Goal: Task Accomplishment & Management: Manage account settings

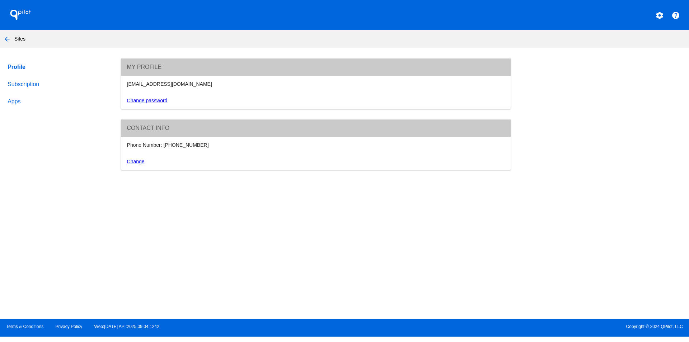
click at [5, 35] on mat-icon "arrow_back" at bounding box center [7, 39] width 9 height 9
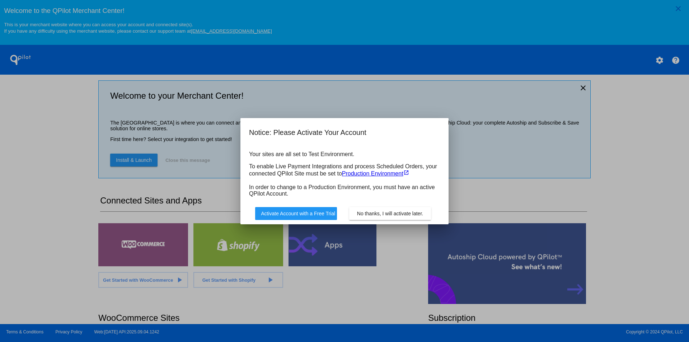
click at [388, 211] on span "No thanks, I will activate later." at bounding box center [390, 214] width 66 height 6
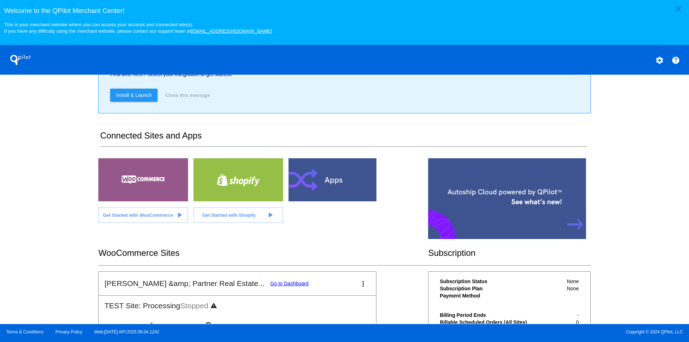
scroll to position [141, 0]
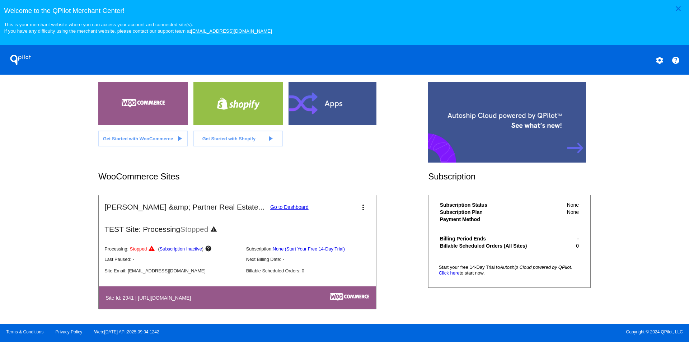
click at [270, 208] on link "Go to Dashboard" at bounding box center [289, 207] width 38 height 6
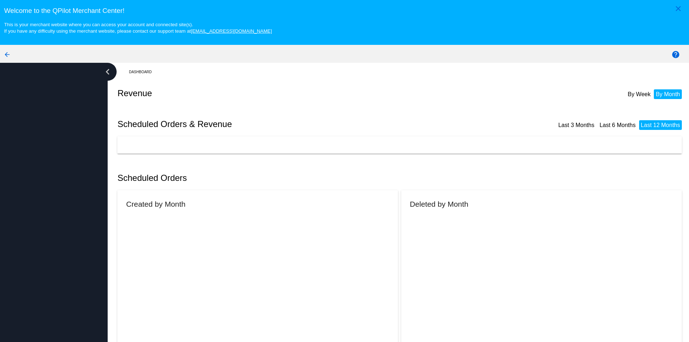
scroll to position [36, 0]
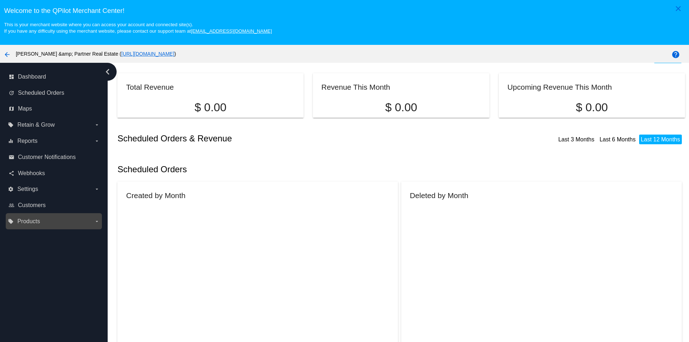
click at [43, 217] on label "local_offer Products arrow_drop_down" at bounding box center [54, 221] width 92 height 11
click at [0, 0] on input "local_offer Products arrow_drop_down" at bounding box center [0, 0] width 0 height 0
click at [35, 224] on span "Products" at bounding box center [28, 221] width 23 height 6
click at [0, 0] on input "local_offer Products arrow_drop_down" at bounding box center [0, 0] width 0 height 0
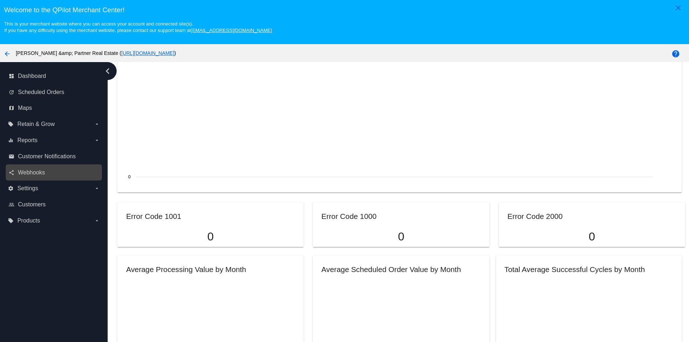
scroll to position [0, 0]
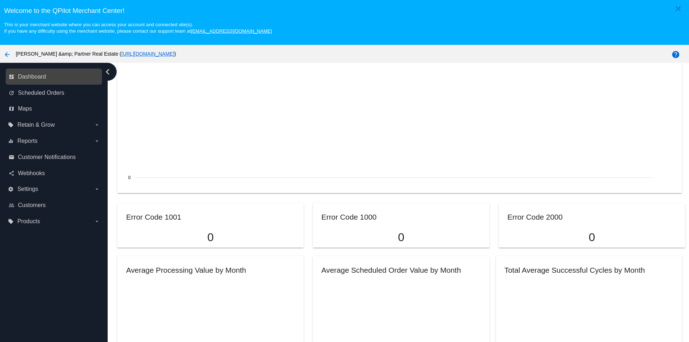
click at [51, 82] on link "dashboard Dashboard" at bounding box center [54, 76] width 91 height 11
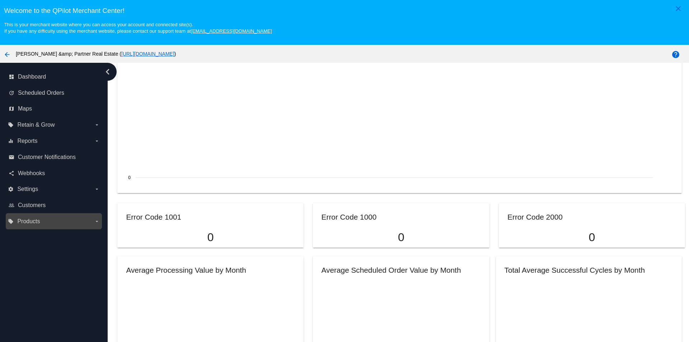
click at [49, 219] on label "local_offer Products arrow_drop_down" at bounding box center [54, 221] width 92 height 11
click at [0, 0] on input "local_offer Products arrow_drop_down" at bounding box center [0, 0] width 0 height 0
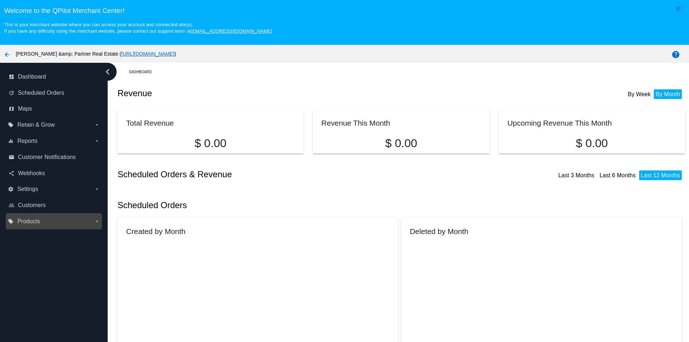
click at [37, 229] on div "local_offer Products arrow_drop_down" at bounding box center [54, 221] width 96 height 16
click at [47, 221] on label "local_offer Products arrow_drop_down" at bounding box center [54, 221] width 92 height 11
click at [0, 0] on input "local_offer Products arrow_drop_down" at bounding box center [0, 0] width 0 height 0
click at [27, 220] on span "Products" at bounding box center [28, 221] width 23 height 6
click at [0, 0] on input "local_offer Products arrow_drop_down" at bounding box center [0, 0] width 0 height 0
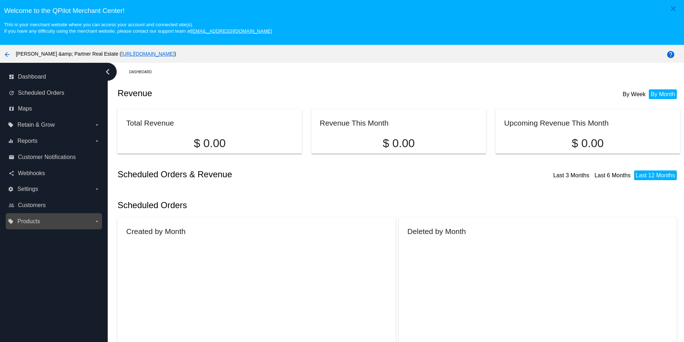
click at [27, 220] on span "Products" at bounding box center [28, 221] width 23 height 6
click at [0, 0] on input "local_offer Products arrow_drop_down" at bounding box center [0, 0] width 0 height 0
click at [38, 220] on span "Products" at bounding box center [28, 221] width 23 height 6
click at [0, 0] on input "local_offer Products arrow_drop_down" at bounding box center [0, 0] width 0 height 0
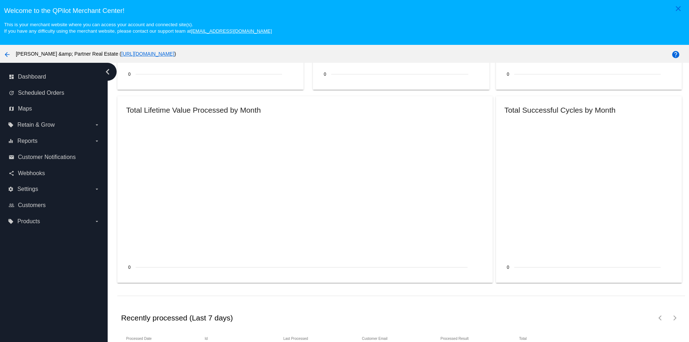
scroll to position [789, 0]
click at [13, 219] on icon "local_offer" at bounding box center [11, 222] width 6 height 6
click at [0, 0] on input "local_offer Products arrow_drop_down" at bounding box center [0, 0] width 0 height 0
click at [13, 219] on icon "local_offer" at bounding box center [11, 222] width 6 height 6
click at [0, 0] on input "local_offer Products arrow_drop_down" at bounding box center [0, 0] width 0 height 0
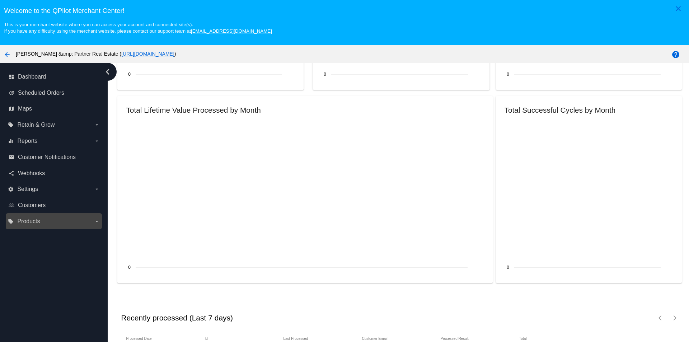
click at [13, 219] on icon "local_offer" at bounding box center [11, 222] width 6 height 6
click at [0, 0] on input "local_offer Products arrow_drop_down" at bounding box center [0, 0] width 0 height 0
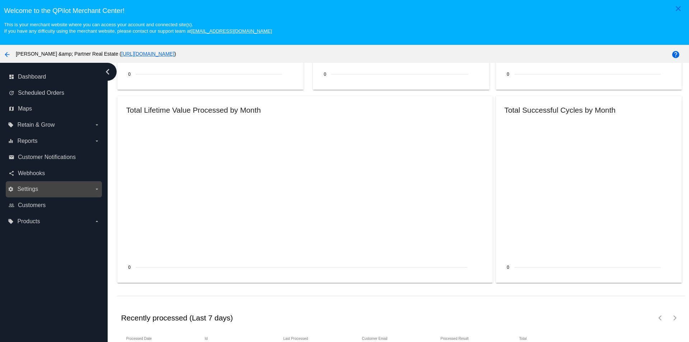
click at [51, 188] on label "settings Settings arrow_drop_down" at bounding box center [54, 188] width 92 height 11
click at [0, 0] on input "settings Settings arrow_drop_down" at bounding box center [0, 0] width 0 height 0
click at [51, 188] on label "settings Settings arrow_drop_down" at bounding box center [54, 188] width 92 height 11
click at [0, 0] on input "settings Settings arrow_drop_down" at bounding box center [0, 0] width 0 height 0
click at [51, 188] on label "settings Settings arrow_drop_down" at bounding box center [54, 188] width 92 height 11
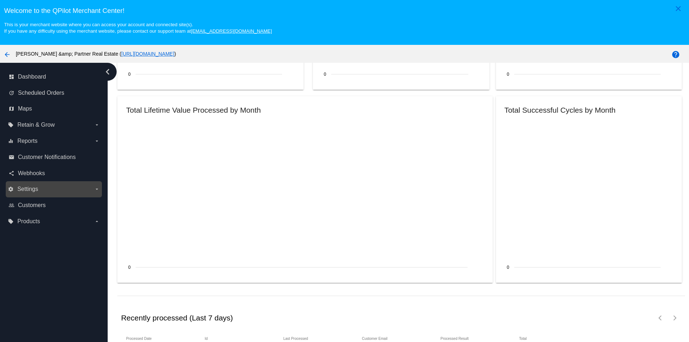
click at [0, 0] on input "settings Settings arrow_drop_down" at bounding box center [0, 0] width 0 height 0
click at [51, 188] on label "settings Settings arrow_drop_down" at bounding box center [54, 188] width 92 height 11
click at [0, 0] on input "settings Settings arrow_drop_down" at bounding box center [0, 0] width 0 height 0
click at [51, 188] on label "settings Settings arrow_drop_down" at bounding box center [54, 188] width 92 height 11
click at [0, 0] on input "settings Settings arrow_drop_down" at bounding box center [0, 0] width 0 height 0
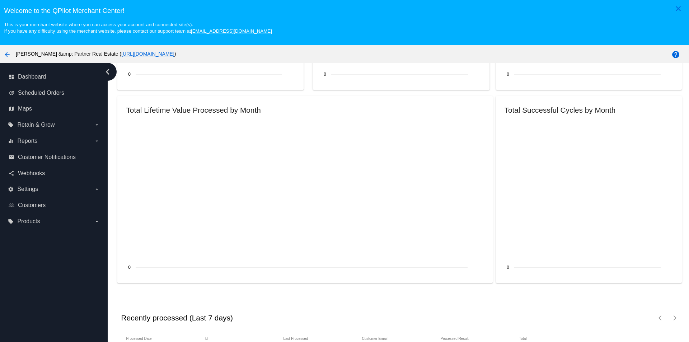
click at [108, 76] on icon "chevron_left" at bounding box center [107, 71] width 11 height 11
click at [112, 70] on icon "chevron_left" at bounding box center [107, 71] width 11 height 11
click at [9, 56] on mat-icon "arrow_back" at bounding box center [7, 54] width 9 height 9
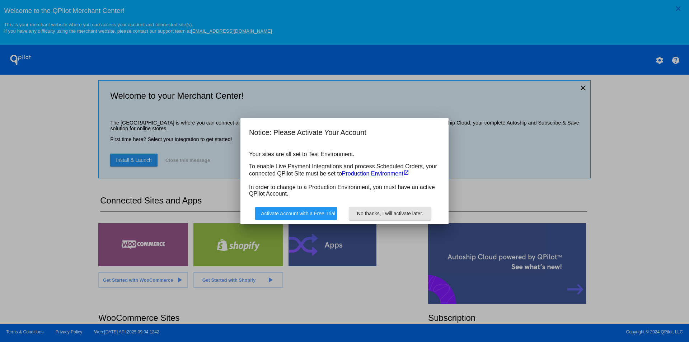
click at [402, 216] on button "No thanks, I will activate later." at bounding box center [390, 213] width 82 height 13
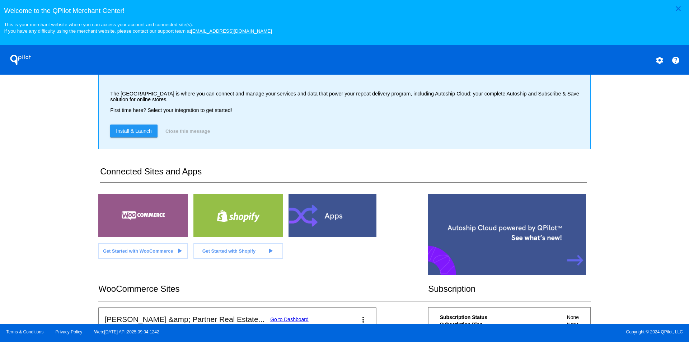
scroll to position [141, 0]
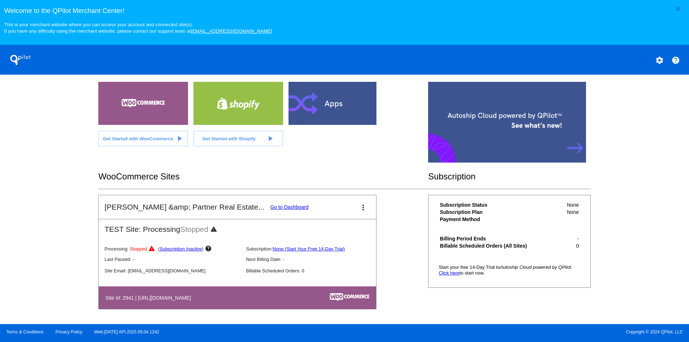
click at [270, 206] on link "Go to Dashboard" at bounding box center [289, 207] width 38 height 6
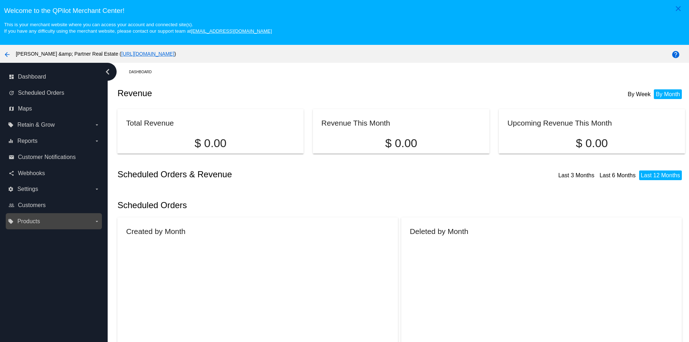
click at [49, 224] on label "local_offer Products arrow_drop_down" at bounding box center [54, 221] width 92 height 11
click at [0, 0] on input "local_offer Products arrow_drop_down" at bounding box center [0, 0] width 0 height 0
click at [49, 224] on label "local_offer Products arrow_drop_down" at bounding box center [54, 221] width 92 height 11
click at [0, 0] on input "local_offer Products arrow_drop_down" at bounding box center [0, 0] width 0 height 0
click at [49, 224] on label "local_offer Products arrow_drop_down" at bounding box center [54, 221] width 92 height 11
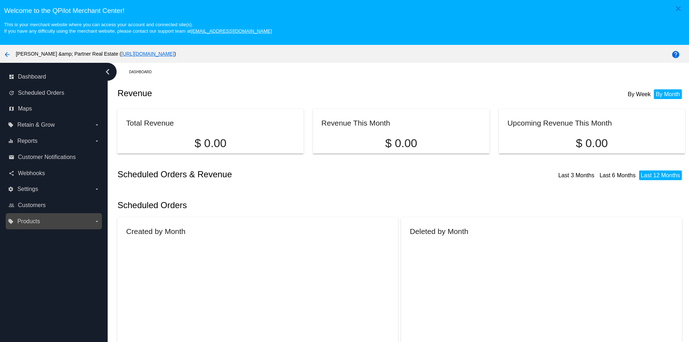
click at [0, 0] on input "local_offer Products arrow_drop_down" at bounding box center [0, 0] width 0 height 0
click at [49, 224] on label "local_offer Products arrow_drop_down" at bounding box center [54, 221] width 92 height 11
click at [0, 0] on input "local_offer Products arrow_drop_down" at bounding box center [0, 0] width 0 height 0
click at [49, 224] on label "local_offer Products arrow_drop_down" at bounding box center [54, 221] width 92 height 11
click at [0, 0] on input "local_offer Products arrow_drop_down" at bounding box center [0, 0] width 0 height 0
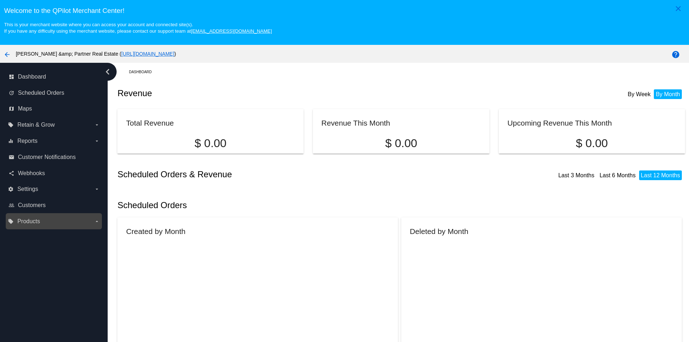
click at [49, 224] on label "local_offer Products arrow_drop_down" at bounding box center [54, 221] width 92 height 11
click at [0, 0] on input "local_offer Products arrow_drop_down" at bounding box center [0, 0] width 0 height 0
click at [49, 223] on label "local_offer Products arrow_drop_down" at bounding box center [54, 221] width 92 height 11
click at [0, 0] on input "local_offer Products arrow_drop_down" at bounding box center [0, 0] width 0 height 0
click at [31, 242] on div "dashboard Dashboard update Scheduled Orders map Maps local_offer Retain & Grow …" at bounding box center [54, 216] width 108 height 306
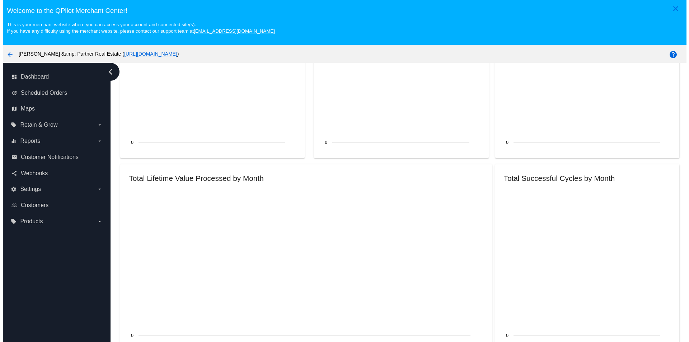
scroll to position [791, 0]
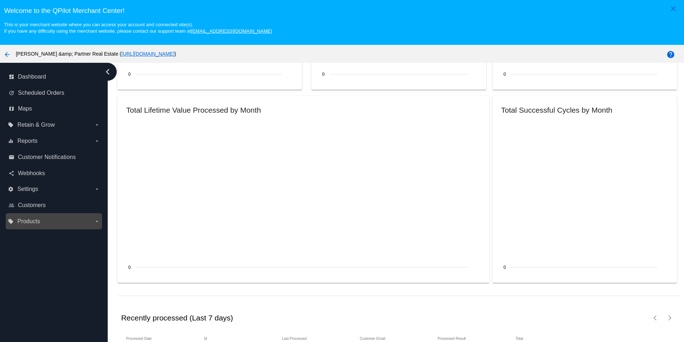
click at [27, 218] on span "Products" at bounding box center [28, 221] width 23 height 6
click at [0, 0] on input "local_offer Products arrow_drop_down" at bounding box center [0, 0] width 0 height 0
click at [27, 218] on span "Products" at bounding box center [28, 221] width 23 height 6
click at [0, 0] on input "local_offer Products arrow_drop_down" at bounding box center [0, 0] width 0 height 0
click at [27, 218] on span "Products" at bounding box center [28, 221] width 23 height 6
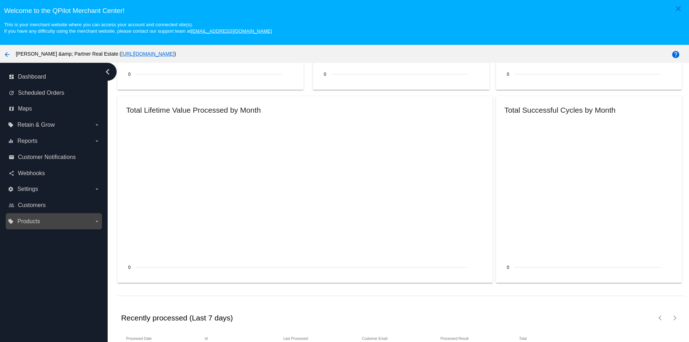
click at [0, 0] on input "local_offer Products arrow_drop_down" at bounding box center [0, 0] width 0 height 0
click at [27, 218] on span "Products" at bounding box center [28, 221] width 23 height 6
click at [0, 0] on input "local_offer Products arrow_drop_down" at bounding box center [0, 0] width 0 height 0
click at [27, 218] on span "Products" at bounding box center [28, 221] width 23 height 6
click at [0, 0] on input "local_offer Products arrow_drop_down" at bounding box center [0, 0] width 0 height 0
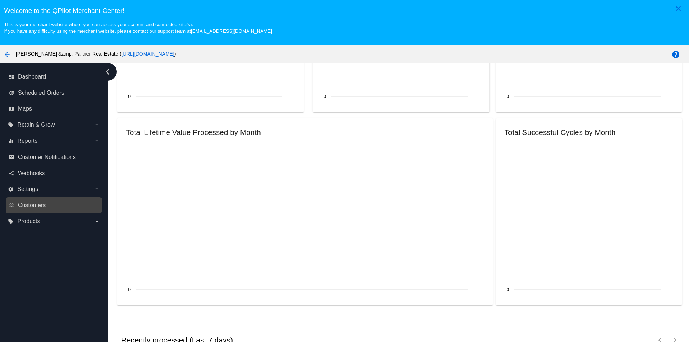
scroll to position [756, 0]
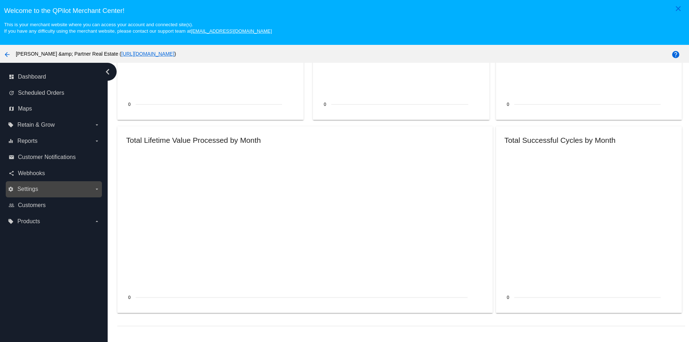
click at [48, 193] on label "settings Settings arrow_drop_down" at bounding box center [54, 188] width 92 height 11
click at [0, 0] on input "settings Settings arrow_drop_down" at bounding box center [0, 0] width 0 height 0
click at [45, 169] on link "share Webhooks" at bounding box center [54, 173] width 91 height 11
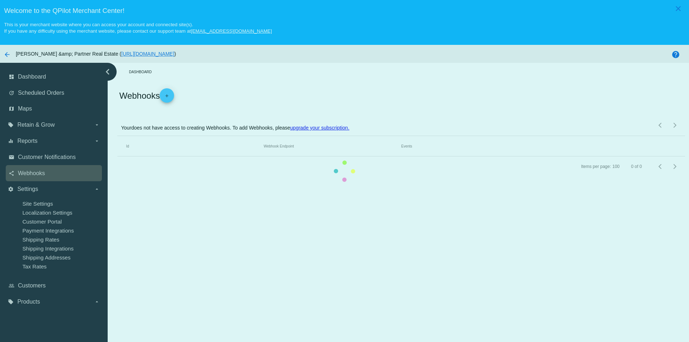
click at [117, 156] on mat-table "Id Webhook Endpoint Events" at bounding box center [400, 146] width 567 height 20
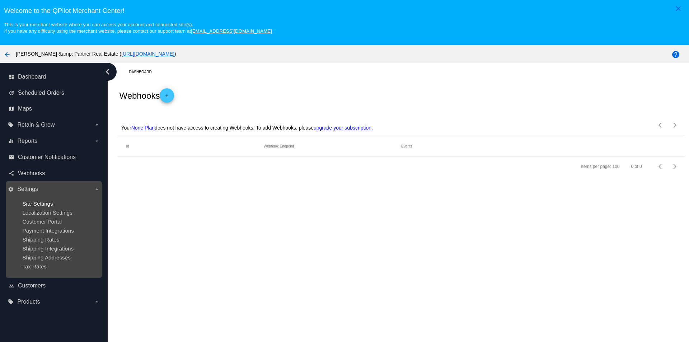
click at [43, 204] on span "Site Settings" at bounding box center [37, 204] width 31 height 6
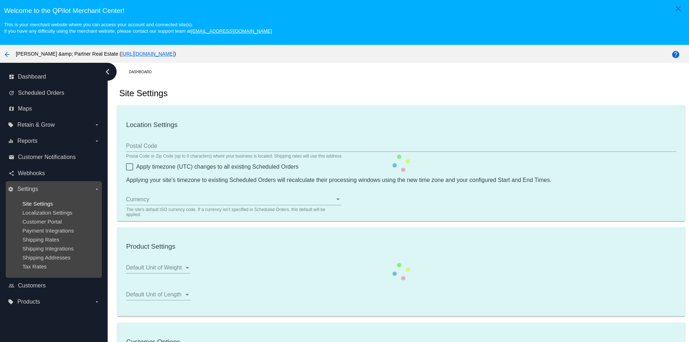
type input "00:00"
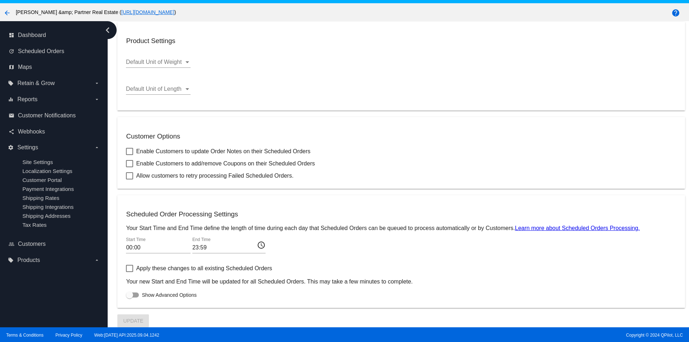
scroll to position [45, 0]
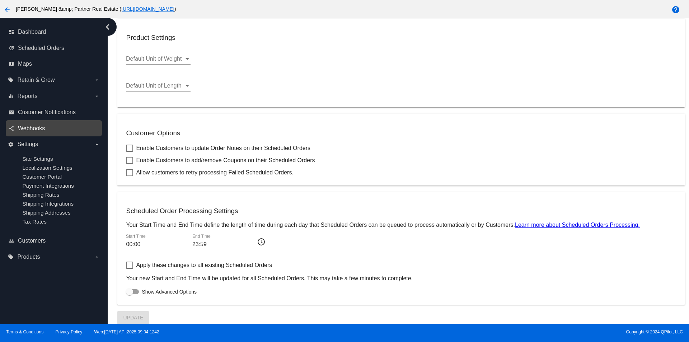
click at [30, 128] on span "Webhooks" at bounding box center [31, 128] width 27 height 6
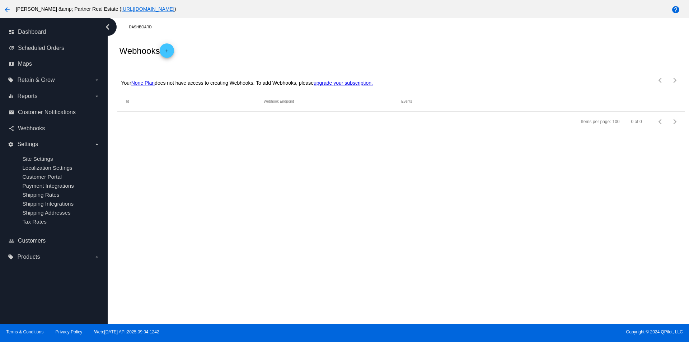
click at [36, 113] on span "Customer Notifications" at bounding box center [47, 112] width 58 height 6
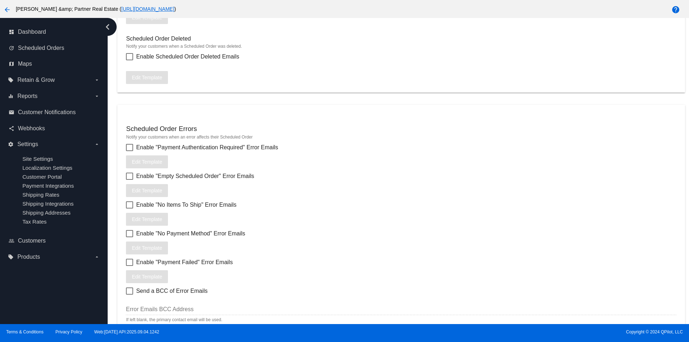
scroll to position [825, 0]
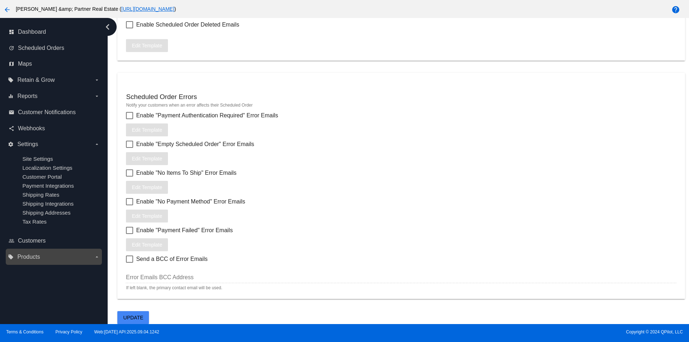
click at [52, 260] on label "local_offer Products arrow_drop_down" at bounding box center [54, 256] width 92 height 11
click at [0, 0] on input "local_offer Products arrow_drop_down" at bounding box center [0, 0] width 0 height 0
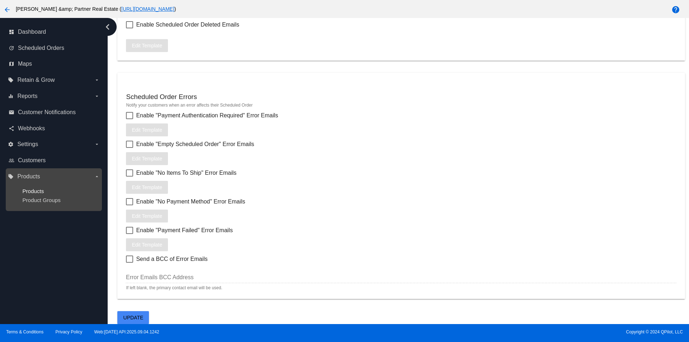
click at [42, 192] on span "Products" at bounding box center [33, 191] width 22 height 6
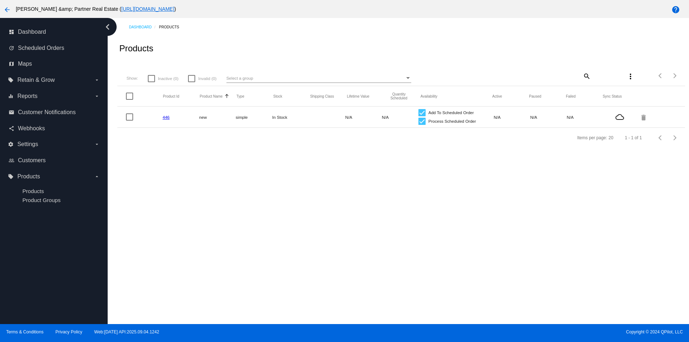
click at [167, 118] on link "446" at bounding box center [166, 117] width 7 height 5
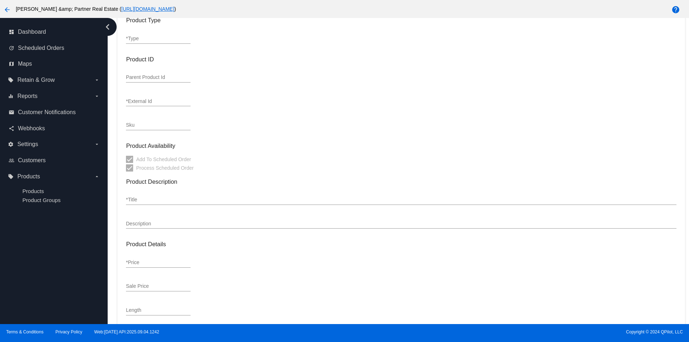
scroll to position [179, 0]
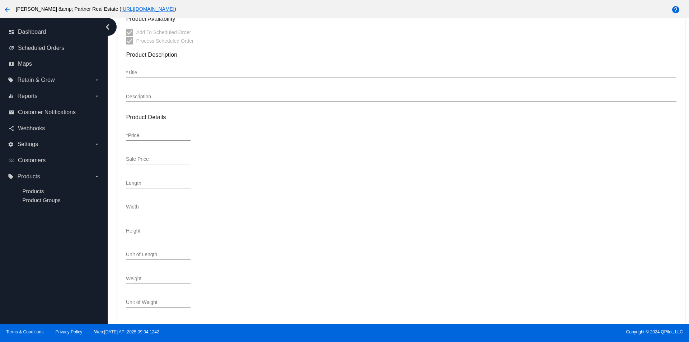
type input "simple"
type input "446"
type input "new"
type input "5000"
type input "In Stock"
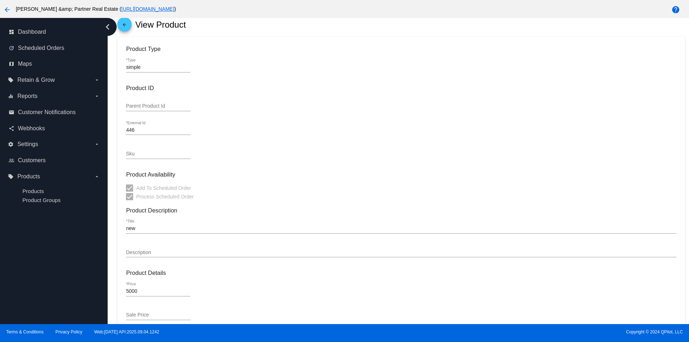
scroll to position [0, 0]
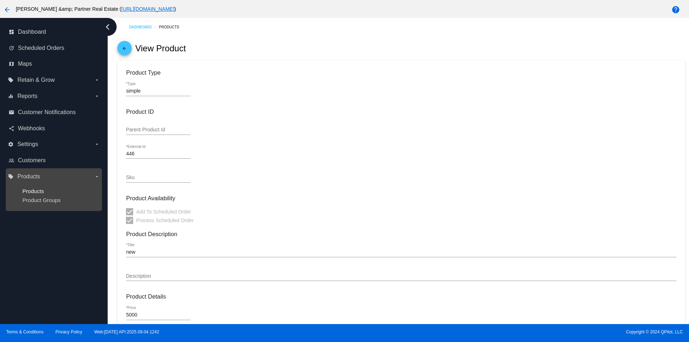
click at [34, 190] on span "Products" at bounding box center [33, 191] width 22 height 6
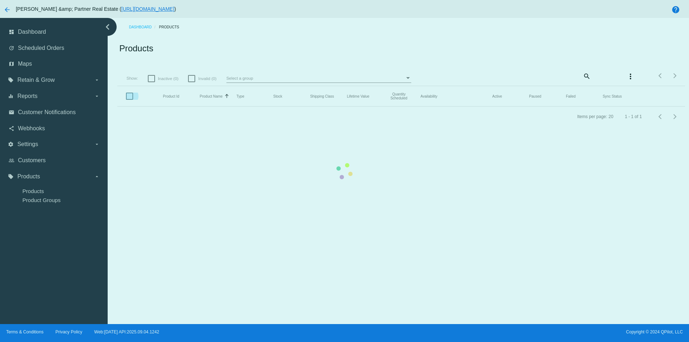
click at [129, 98] on mat-table "Product Id Product Name Sorted by ProductName ascending Type Stock Shipping Cla…" at bounding box center [400, 96] width 567 height 20
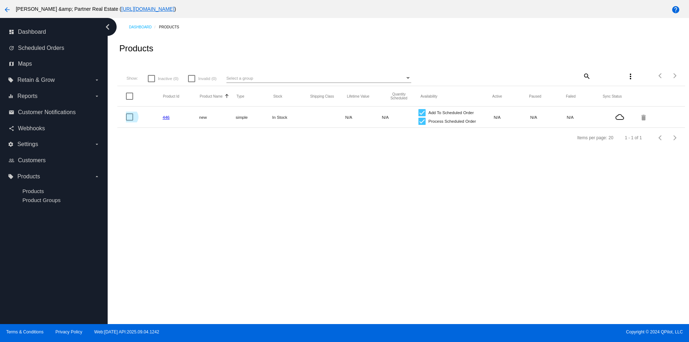
click at [131, 115] on div at bounding box center [129, 116] width 7 height 7
click at [130, 121] on input "checkbox" at bounding box center [129, 121] width 0 height 0
checkbox input "true"
click at [626, 79] on mat-icon "more_vert" at bounding box center [630, 76] width 9 height 9
click at [603, 83] on span "Sync prices for (1) items" at bounding box center [589, 80] width 54 height 6
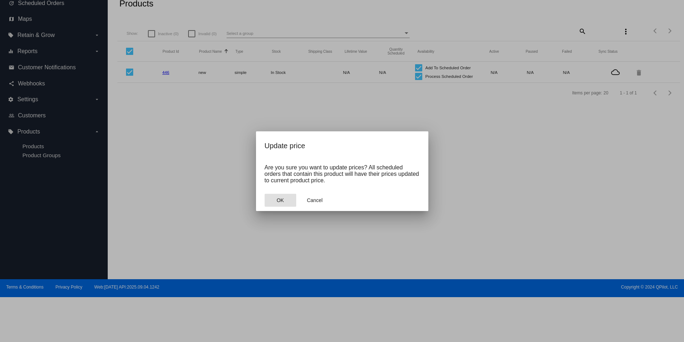
click at [289, 197] on button "OK" at bounding box center [280, 200] width 32 height 13
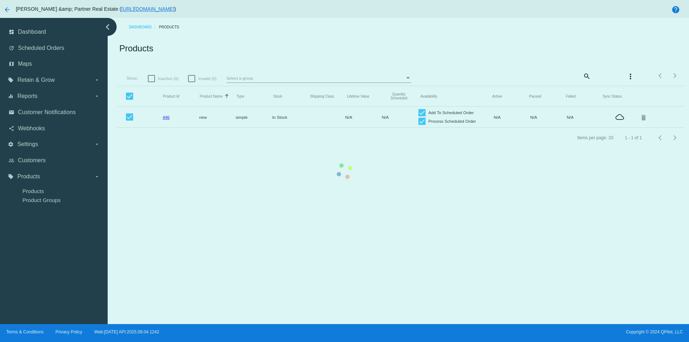
checkbox input "false"
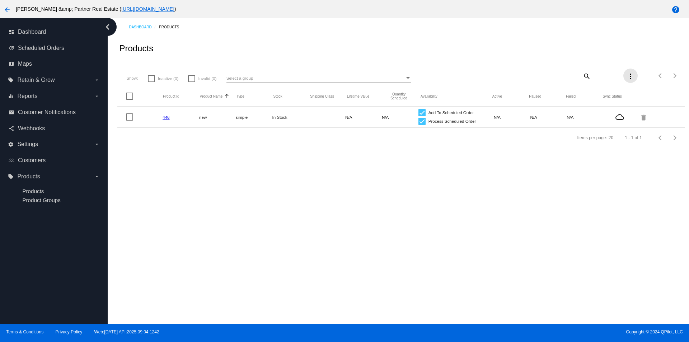
click at [629, 72] on mat-icon "more_vert" at bounding box center [630, 76] width 9 height 9
click at [613, 93] on button "file_download Sync sale prices for (all) items" at bounding box center [586, 97] width 94 height 17
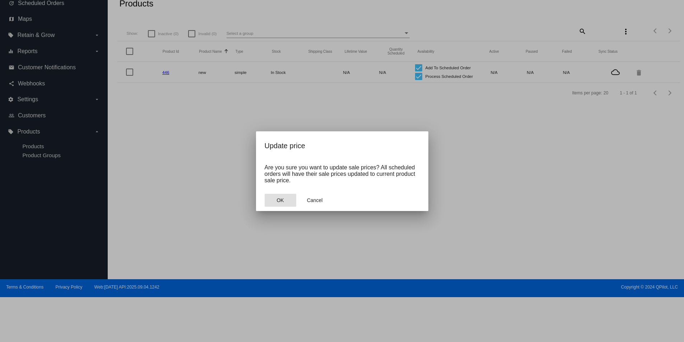
click at [287, 199] on button "OK" at bounding box center [280, 200] width 32 height 13
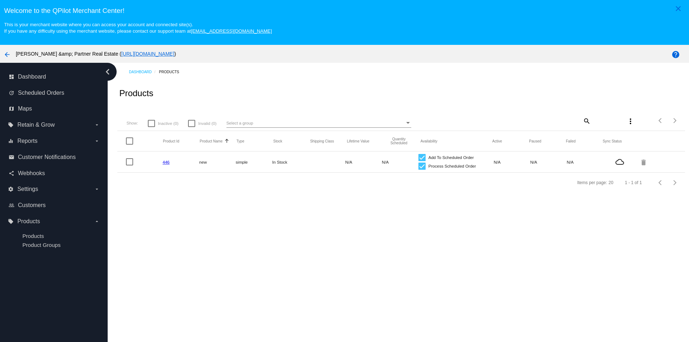
click at [165, 161] on link "446" at bounding box center [166, 162] width 7 height 5
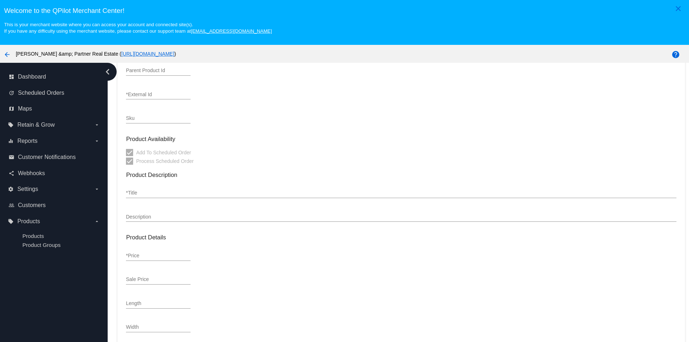
type input "simple"
type input "446"
type input "new"
type input "5000"
type input "In Stock"
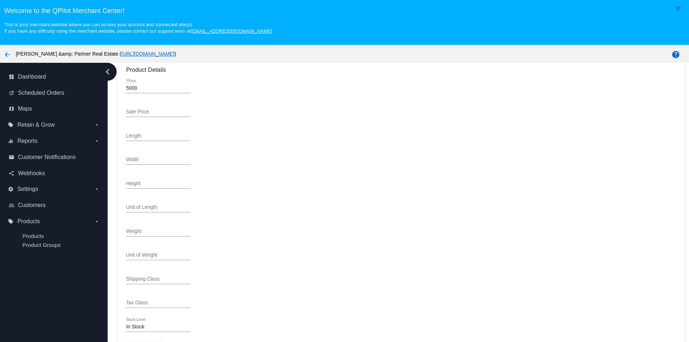
scroll to position [45, 0]
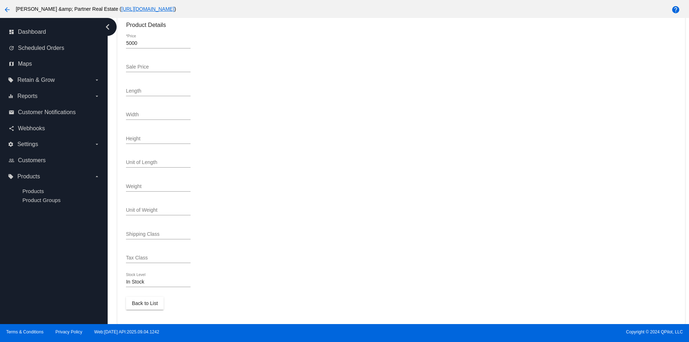
click at [139, 306] on span "Back to List" at bounding box center [145, 303] width 26 height 6
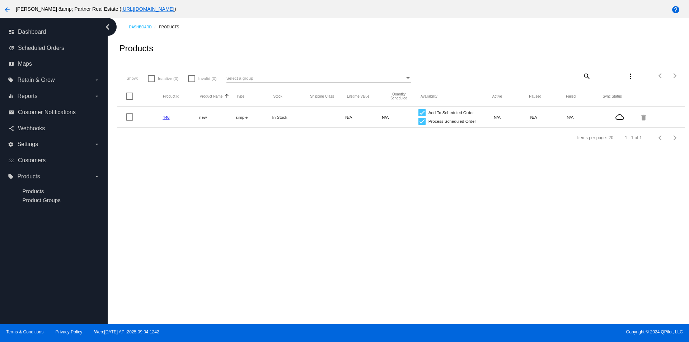
click at [165, 116] on link "446" at bounding box center [166, 117] width 7 height 5
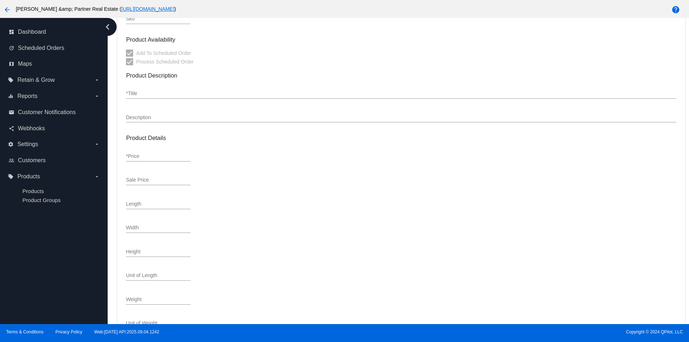
scroll to position [179, 0]
type input "simple"
type input "446"
type input "new"
type input "5000"
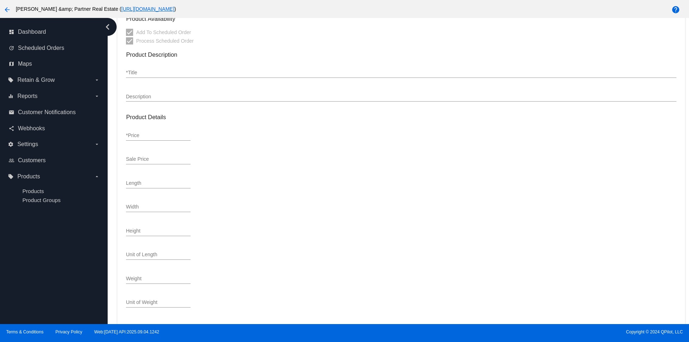
type input "In Stock"
drag, startPoint x: 124, startPoint y: 68, endPoint x: 220, endPoint y: 309, distance: 259.8
click at [220, 309] on mat-card "Product Type simple *Type Product ID Parent Product Id 446 *External Id Sku Pro…" at bounding box center [400, 56] width 567 height 535
copy div "Product Type *Type Product ID Parent Product Id *External Id Sku Product Availa…"
